Goal: Task Accomplishment & Management: Manage account settings

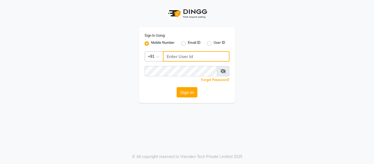
type input "9884040030"
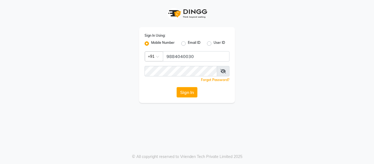
click at [194, 97] on div "Sign In Using: Mobile Number Email ID User ID Country Code × +91 9884040030 Rem…" at bounding box center [187, 65] width 96 height 76
click at [194, 92] on button "Sign In" at bounding box center [186, 92] width 21 height 10
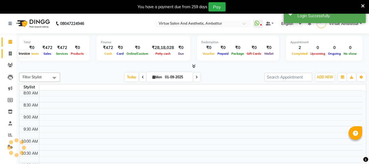
click at [13, 53] on span at bounding box center [10, 54] width 10 height 6
select select "service"
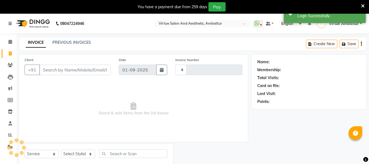
type input "3146"
select select "5237"
click at [57, 71] on input "Client" at bounding box center [74, 70] width 71 height 10
type input "918248041716"
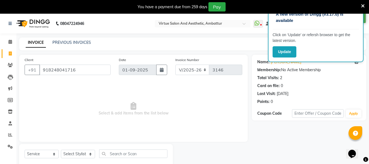
click at [363, 5] on icon at bounding box center [364, 6] width 4 height 5
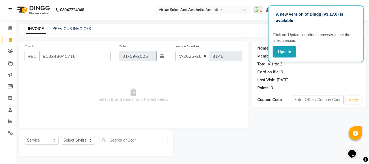
click at [238, 28] on div "INVOICE PREVIOUS INVOICES Create New Save" at bounding box center [193, 30] width 348 height 13
click at [195, 88] on span "Select & add items from the list below" at bounding box center [134, 95] width 218 height 55
click at [72, 26] on div "PREVIOUS INVOICES" at bounding box center [72, 29] width 39 height 6
click at [68, 28] on link "PREVIOUS INVOICES" at bounding box center [72, 28] width 39 height 5
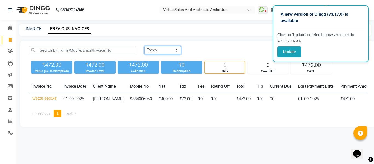
click at [153, 47] on select "Today Yesterday Custom Range" at bounding box center [162, 50] width 37 height 8
select select "yesterday"
click at [144, 46] on select "Today Yesterday Custom Range" at bounding box center [162, 50] width 37 height 8
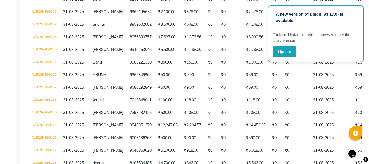
scroll to position [191, 0]
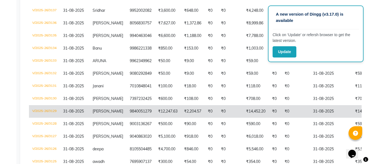
click at [141, 112] on td "9840051279" at bounding box center [141, 111] width 28 height 13
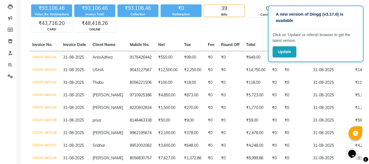
scroll to position [55, 0]
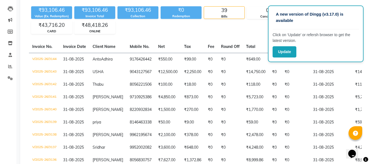
click at [238, 29] on div "₹93,106.46 Value (Ex. Redemption) ₹93,106.46 Invoice Total ₹93,106.46 Collectio…" at bounding box center [195, 19] width 333 height 30
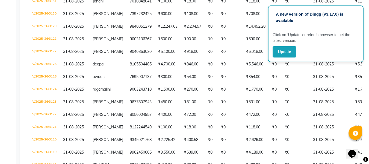
scroll to position [277, 0]
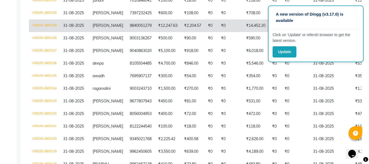
click at [155, 25] on td "9840051279" at bounding box center [141, 25] width 28 height 13
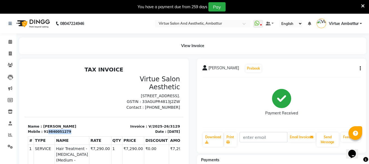
drag, startPoint x: 45, startPoint y: 140, endPoint x: 67, endPoint y: 141, distance: 22.4
click at [67, 134] on div "Mobile : 919840051279" at bounding box center [64, 131] width 73 height 5
copy div "9840051279"
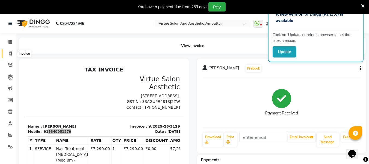
click at [12, 53] on span at bounding box center [10, 54] width 10 height 6
select select "service"
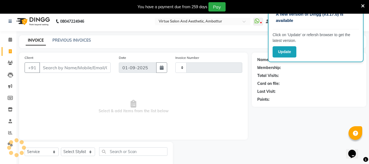
type input "3146"
select select "5237"
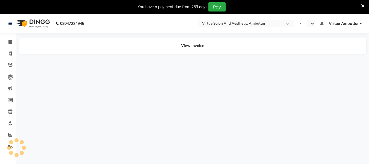
select select "en"
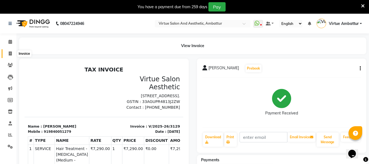
click at [10, 56] on span at bounding box center [10, 54] width 10 height 6
select select "service"
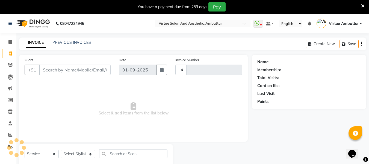
scroll to position [14, 0]
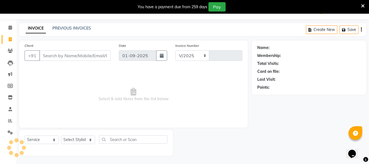
select select "5237"
type input "3146"
click at [87, 142] on select "Select Stylist Archana Bhagi Deepika Devi Dilip Divya Dolly Dr Prakash Faizan G…" at bounding box center [78, 139] width 34 height 8
click at [192, 91] on span "Select & add items from the list below" at bounding box center [134, 94] width 218 height 55
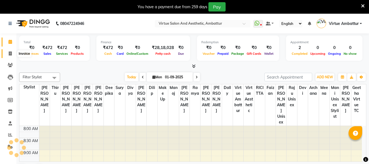
click at [11, 51] on span at bounding box center [10, 54] width 10 height 6
select select "service"
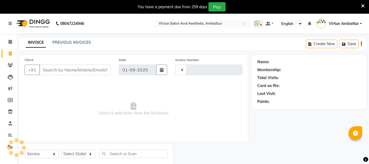
type input "3146"
select select "5237"
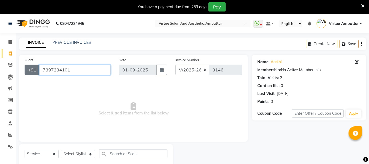
drag, startPoint x: 70, startPoint y: 69, endPoint x: 36, endPoint y: 71, distance: 33.4
click at [37, 71] on div "+91 7397234101" at bounding box center [68, 70] width 86 height 10
paste input "8525972190"
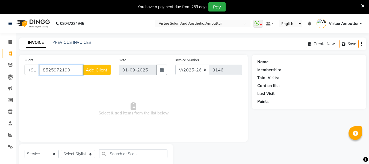
drag, startPoint x: 74, startPoint y: 68, endPoint x: 30, endPoint y: 64, distance: 44.2
click at [35, 65] on div "+91 8525972190 Add Client" at bounding box center [68, 70] width 86 height 10
paste input "056066592"
drag, startPoint x: 72, startPoint y: 69, endPoint x: 0, endPoint y: 57, distance: 73.0
click at [0, 57] on app-home "08047224946 Select Location × Virtue Salon And Aesthetic, Ambattur WhatsApp Sta…" at bounding box center [184, 96] width 369 height 164
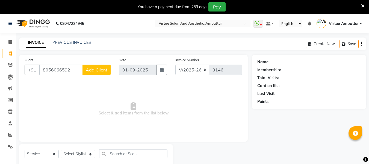
click at [1, 57] on li "Invoice" at bounding box center [8, 54] width 16 height 12
drag, startPoint x: 72, startPoint y: 69, endPoint x: 0, endPoint y: 54, distance: 74.1
click at [0, 54] on app-home "08047224946 Select Location × Virtue Salon And Aesthetic, Ambattur WhatsApp Sta…" at bounding box center [184, 96] width 369 height 164
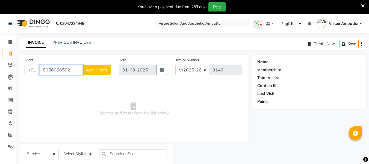
paste input "7358568990"
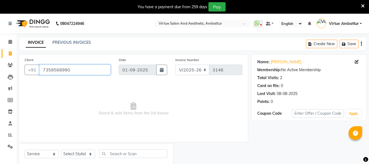
drag, startPoint x: 88, startPoint y: 65, endPoint x: 47, endPoint y: 62, distance: 41.4
click at [47, 62] on div "Client +91 7358568990" at bounding box center [68, 68] width 94 height 22
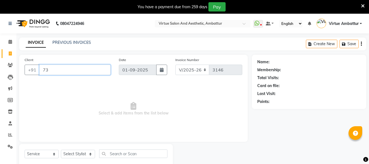
type input "7"
paste input "8015745079"
type input "8015745079"
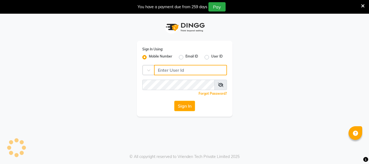
type input "9884040030"
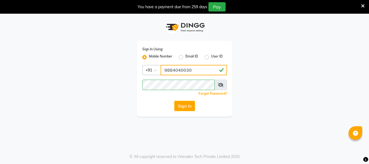
click at [210, 69] on input "9884040030" at bounding box center [194, 70] width 66 height 10
click at [179, 107] on button "Sign In" at bounding box center [184, 106] width 21 height 10
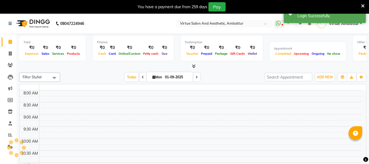
select select "en"
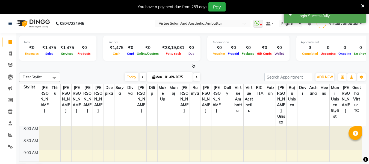
click at [17, 50] on div "Total ₹0 Expenses ₹1,475 Sales ₹1,475 Services ₹0 Products Finance ₹1,475 Cash …" at bounding box center [192, 105] width 353 height 144
click at [10, 56] on span at bounding box center [10, 54] width 10 height 6
select select "service"
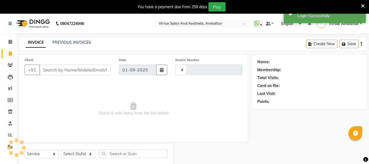
type input "3147"
select select "5237"
click at [74, 72] on input "Client" at bounding box center [74, 70] width 71 height 10
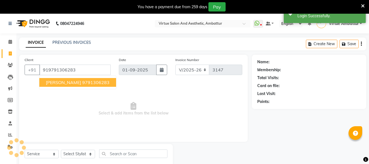
type input "919791306283"
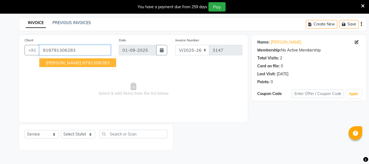
drag, startPoint x: 83, startPoint y: 51, endPoint x: 0, endPoint y: 43, distance: 83.7
click at [0, 43] on app-invoice2 "INVOICE PREVIOUS INVOICES Create New Save Client +91 919791306283 LEO 979130628…" at bounding box center [184, 88] width 369 height 141
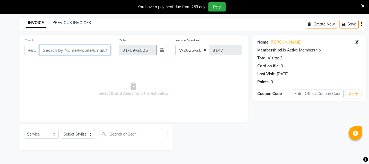
paste input "919940023794"
type input "919940023794"
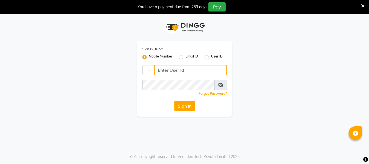
type input "9884040030"
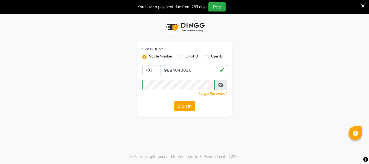
click at [174, 105] on div "Sign In" at bounding box center [184, 106] width 85 height 10
click at [179, 106] on button "Sign In" at bounding box center [184, 106] width 21 height 10
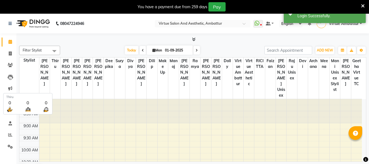
select select "en"
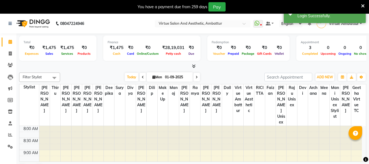
scroll to position [97, 0]
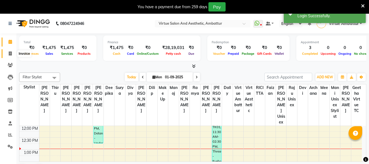
click at [11, 52] on icon at bounding box center [10, 53] width 3 height 4
select select "service"
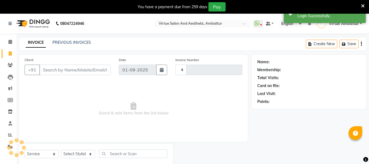
type input "3147"
select select "5237"
type input "919940023794"
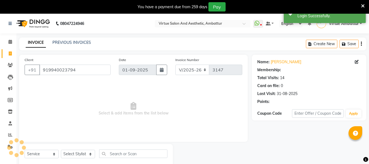
select select "1: Object"
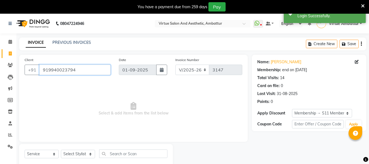
click at [48, 67] on input "919940023794" at bounding box center [74, 70] width 71 height 10
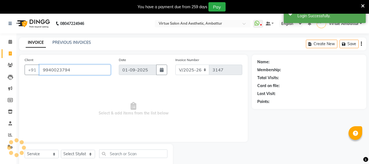
type input "9940023794"
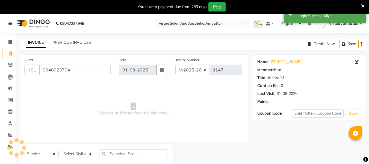
select select "1: Object"
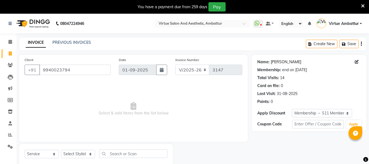
click at [296, 62] on link "Balasubramaniyan" at bounding box center [286, 62] width 31 height 6
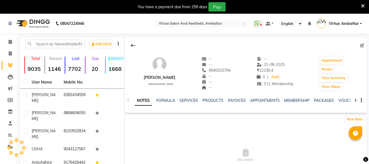
select select "en"
click at [191, 102] on link "SERVICES" at bounding box center [189, 100] width 19 height 5
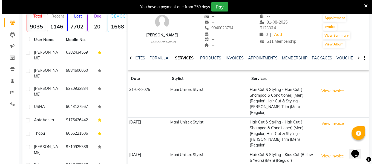
scroll to position [55, 0]
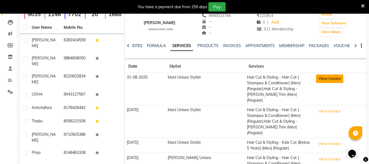
click at [334, 78] on button "View Invoice" at bounding box center [329, 78] width 27 height 8
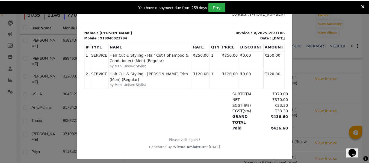
scroll to position [0, 0]
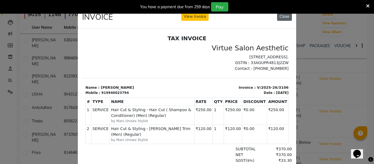
click at [281, 16] on button "Close" at bounding box center [284, 16] width 15 height 8
